Goal: Navigation & Orientation: Find specific page/section

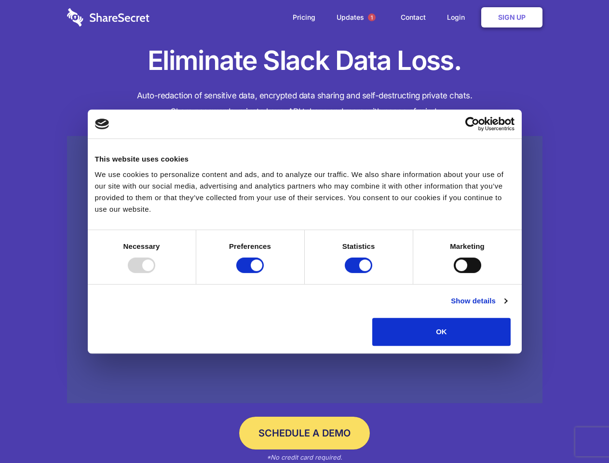
click at [155, 273] on div at bounding box center [141, 265] width 27 height 15
click at [264, 273] on input "Preferences" at bounding box center [249, 265] width 27 height 15
checkbox input "false"
click at [360, 273] on input "Statistics" at bounding box center [358, 265] width 27 height 15
checkbox input "false"
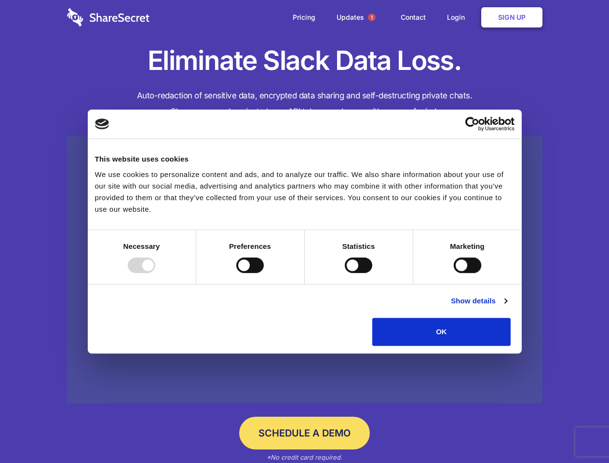
click at [454, 273] on input "Marketing" at bounding box center [467, 265] width 27 height 15
checkbox input "true"
click at [507, 307] on link "Show details" at bounding box center [479, 301] width 56 height 12
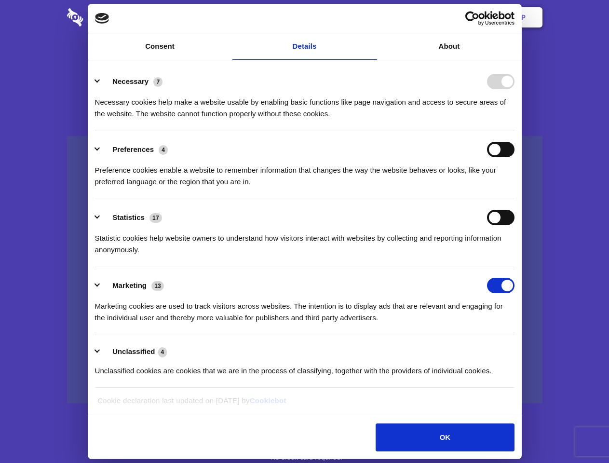
click at [515, 131] on li "Necessary 7 Necessary cookies help make a website usable by enabling basic func…" at bounding box center [305, 97] width 420 height 68
click at [371, 17] on span "1" at bounding box center [372, 18] width 8 height 8
